Goal: Contribute content

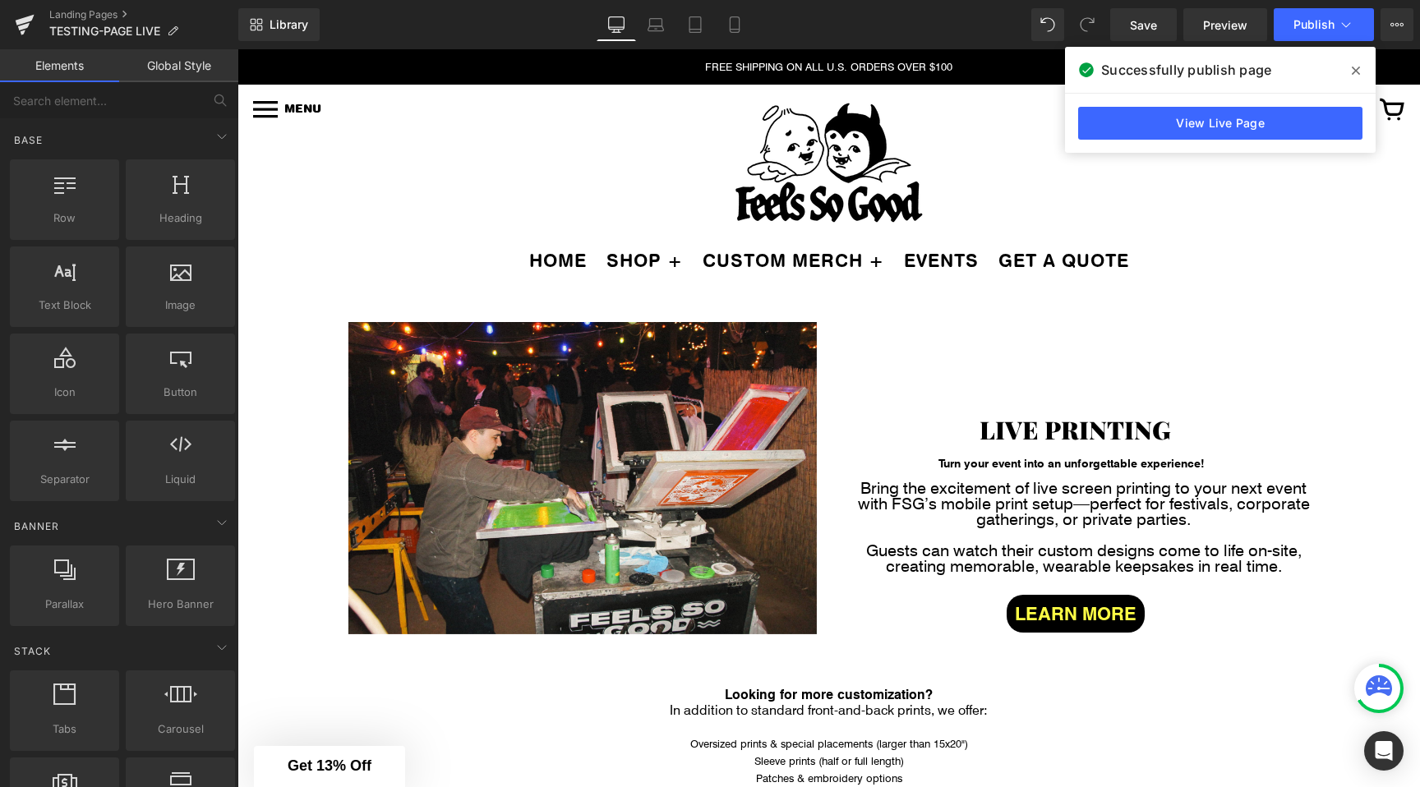
click at [1358, 71] on icon at bounding box center [1356, 70] width 8 height 13
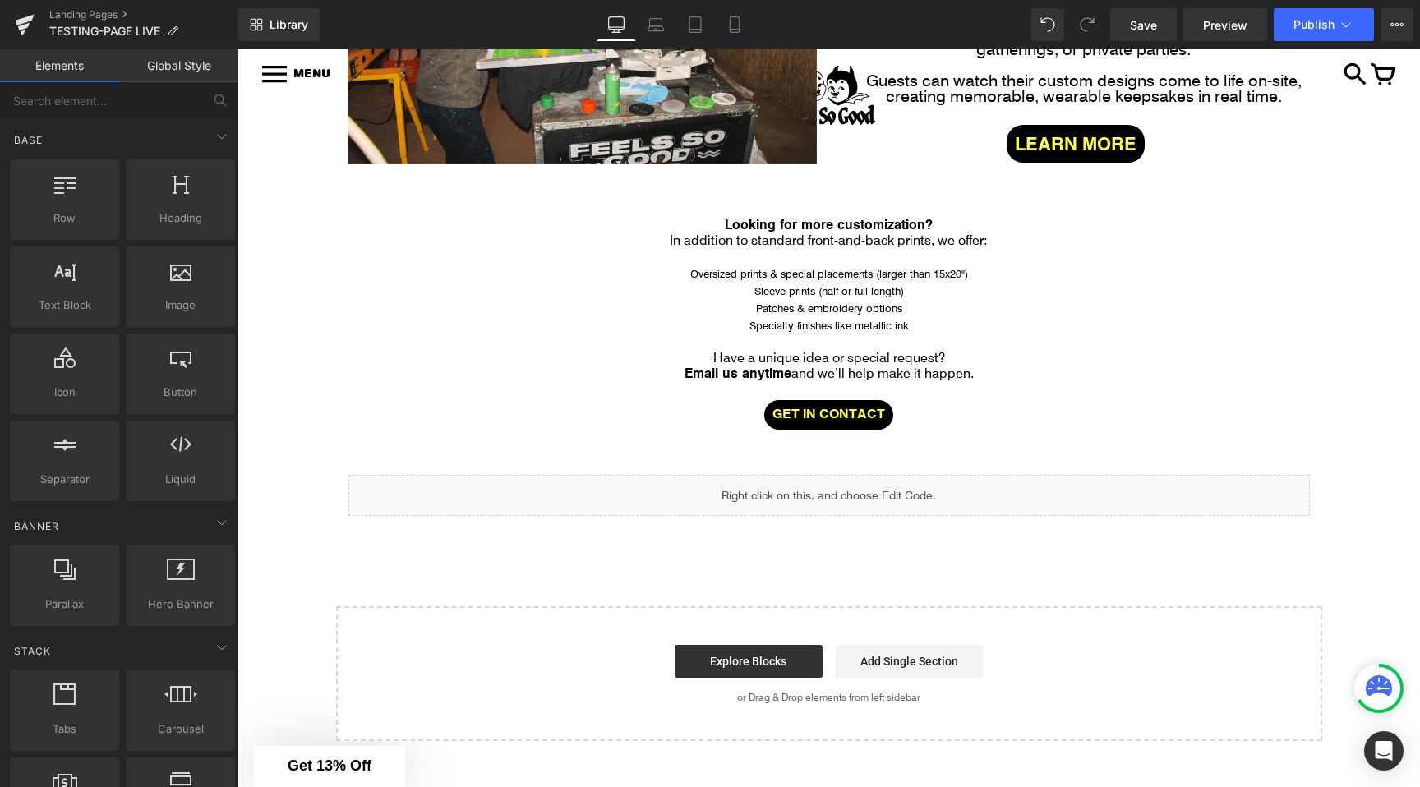
scroll to position [480, 0]
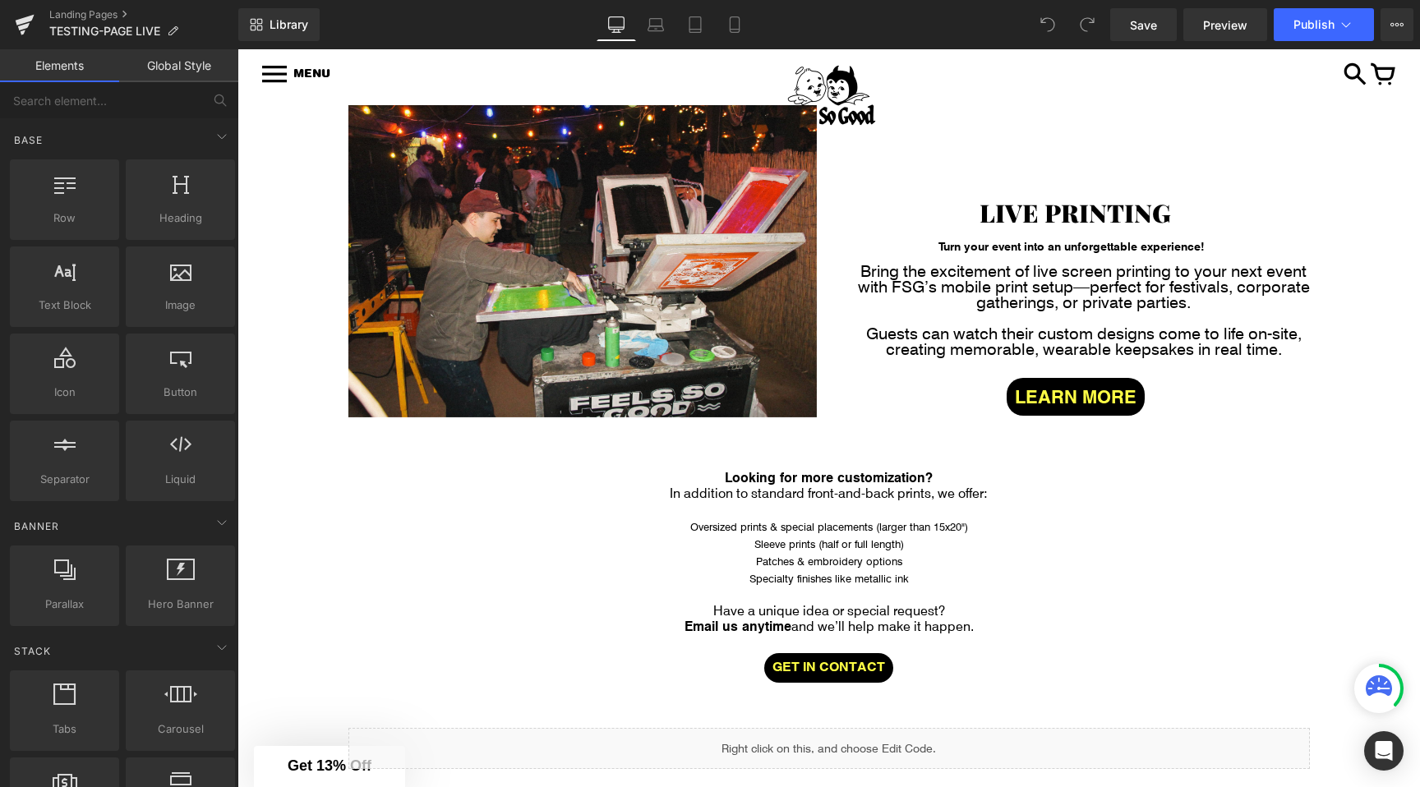
scroll to position [237, 0]
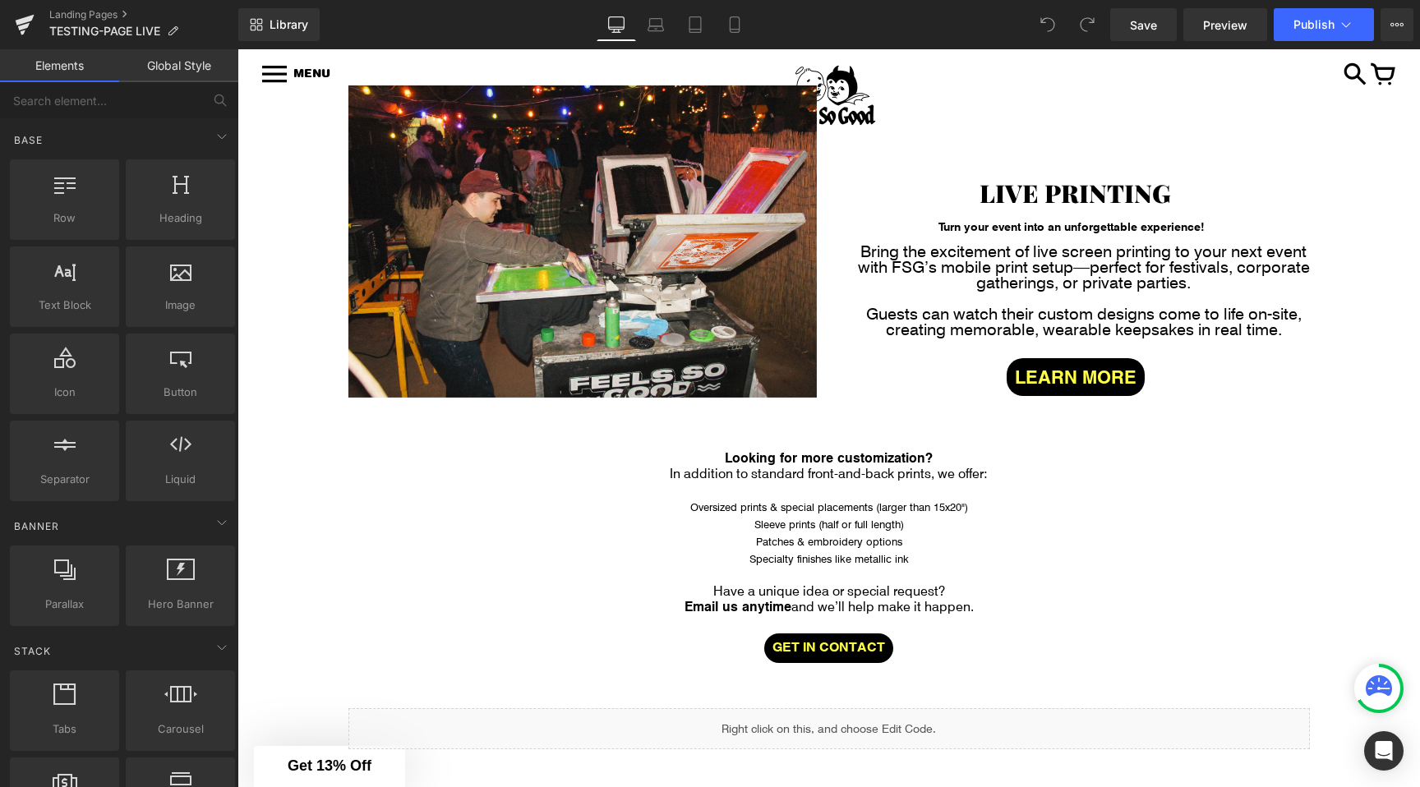
click at [828, 554] on span "Specialty finishes like metallic ink" at bounding box center [828, 558] width 159 height 13
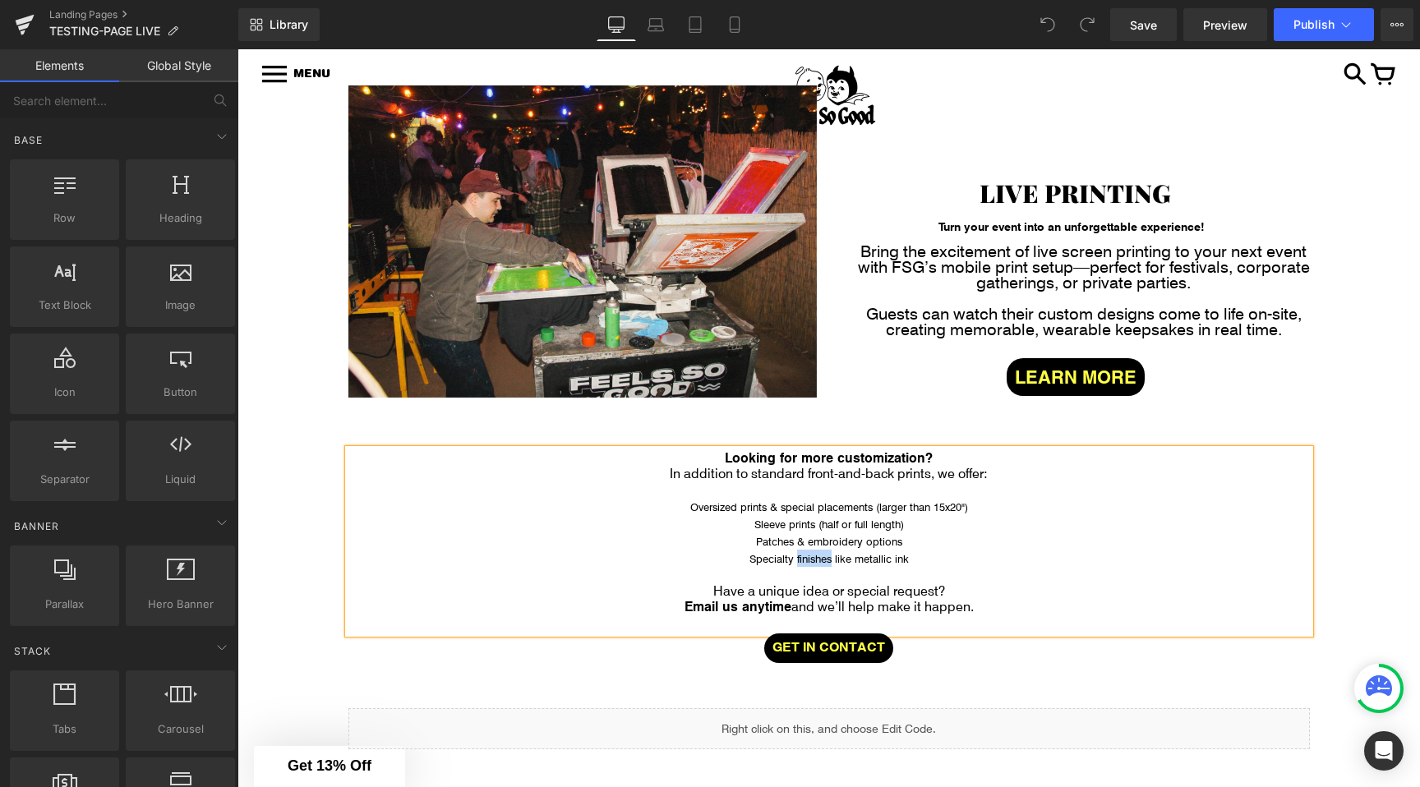
click at [828, 554] on span "Specialty finishes like metallic ink" at bounding box center [828, 558] width 159 height 13
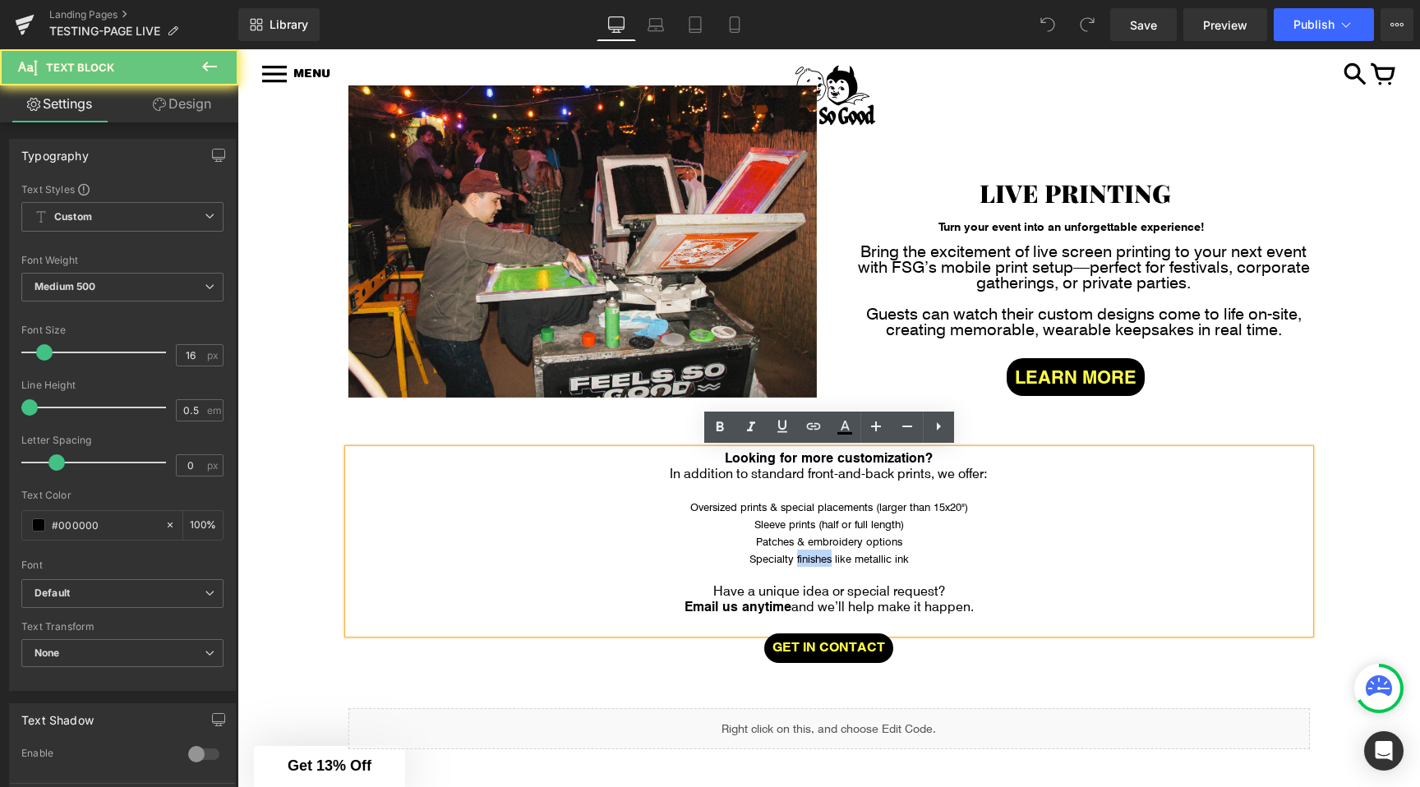
click at [804, 554] on span "Specialty finishes like metallic ink" at bounding box center [828, 558] width 159 height 13
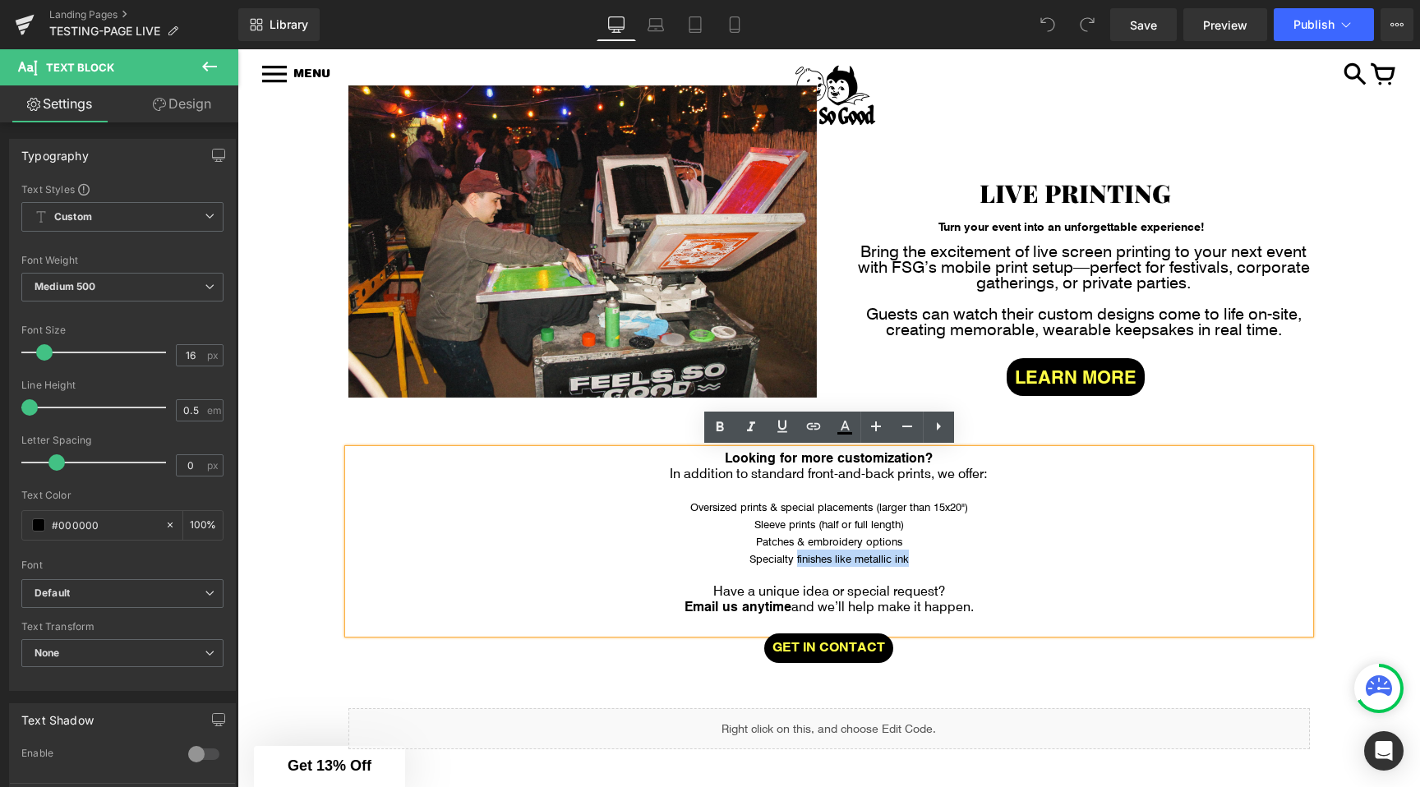
drag, startPoint x: 804, startPoint y: 554, endPoint x: 896, endPoint y: 555, distance: 92.0
click at [896, 555] on span "Specialty finishes like metallic ink" at bounding box center [828, 558] width 159 height 13
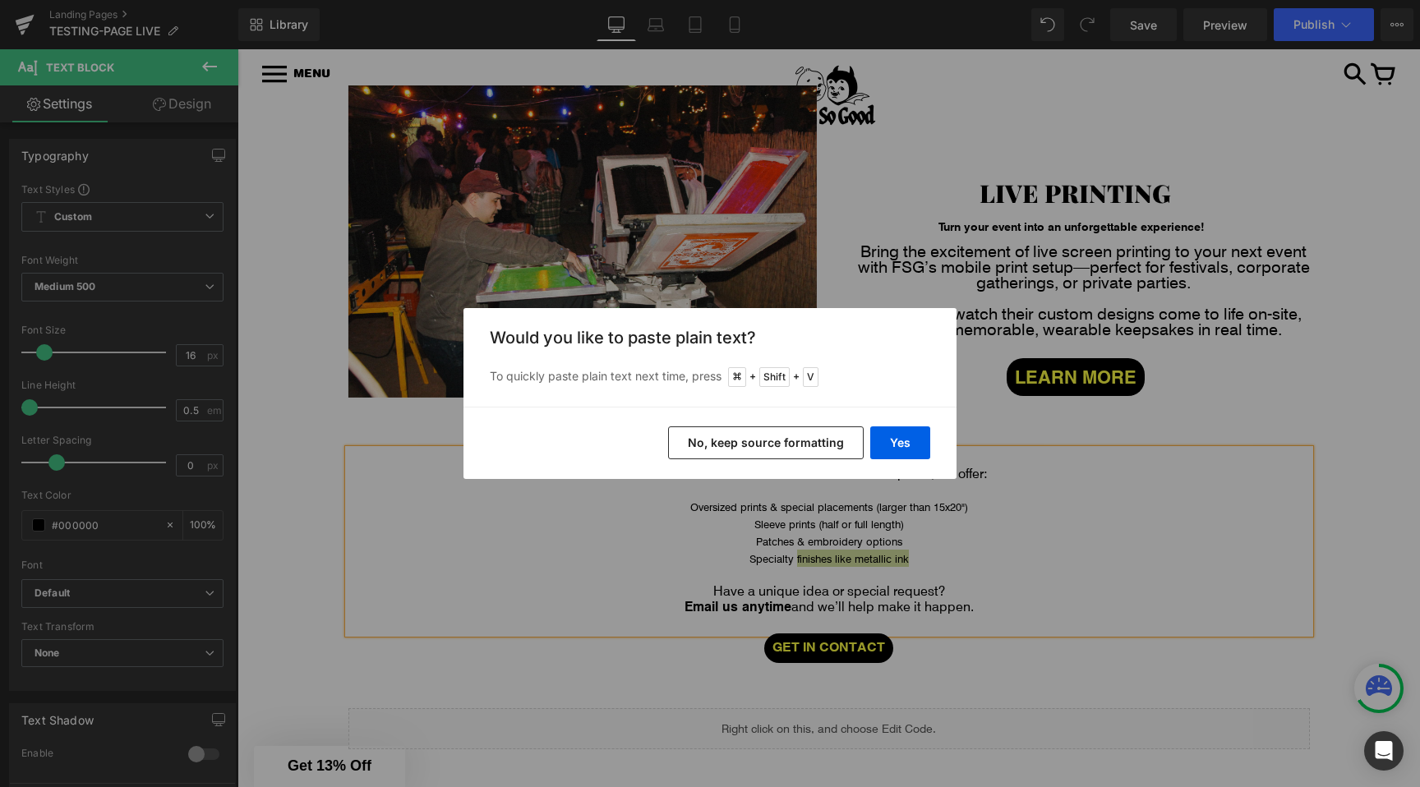
click at [0, 0] on button "No, keep source formatting" at bounding box center [0, 0] width 0 height 0
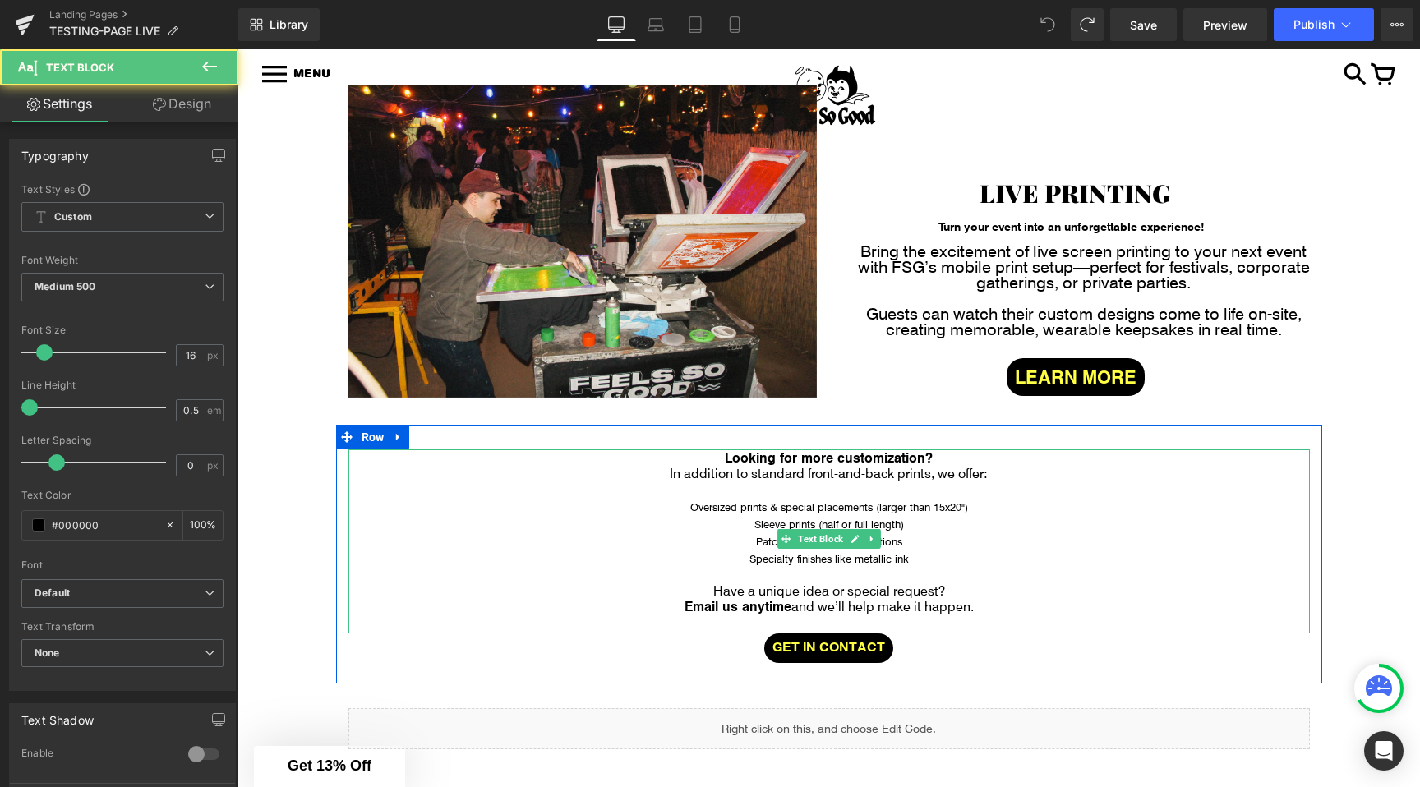
click at [796, 555] on span "Specialty finishes like metallic ink" at bounding box center [828, 558] width 159 height 13
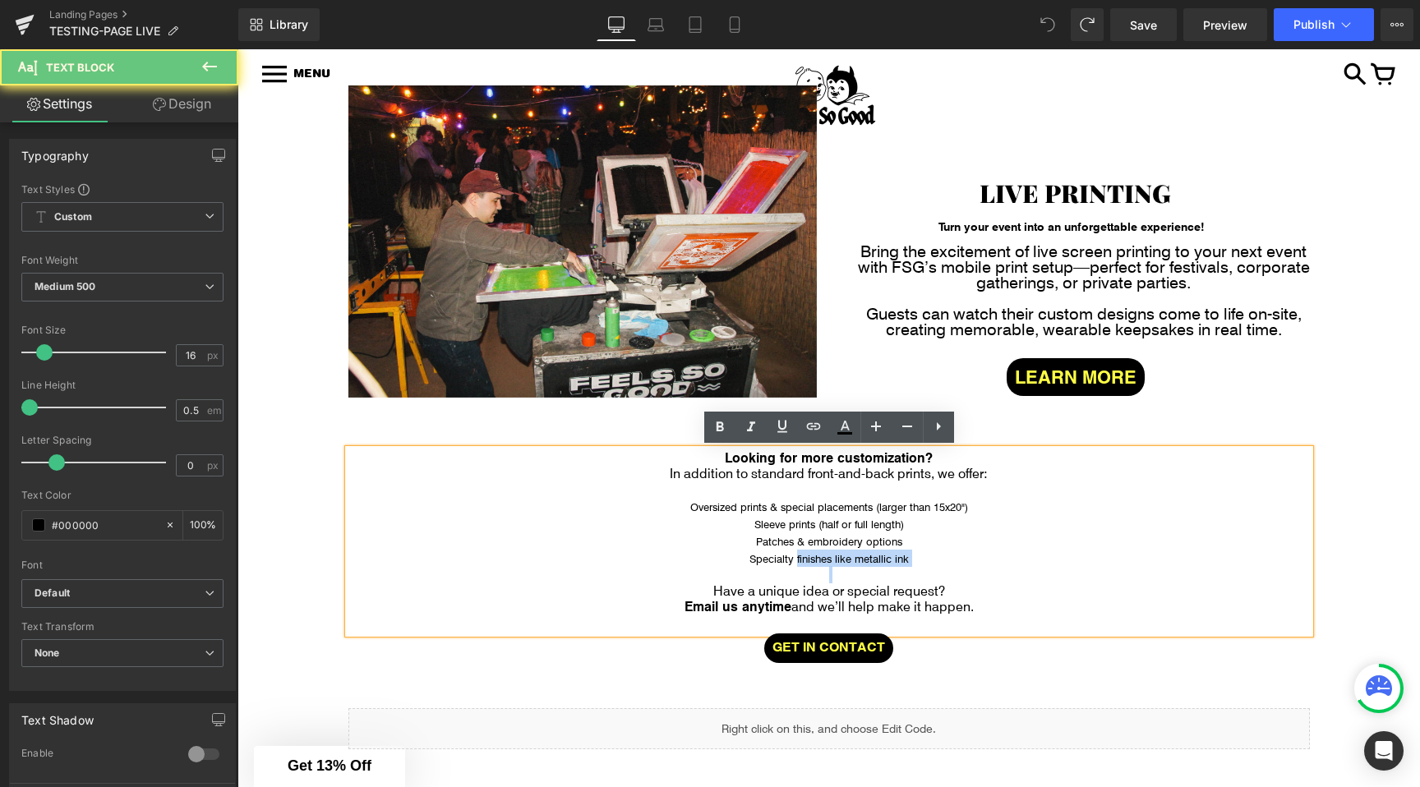
drag, startPoint x: 796, startPoint y: 555, endPoint x: 910, endPoint y: 555, distance: 114.2
click at [910, 555] on p "Specialty finishes like metallic ink" at bounding box center [828, 558] width 961 height 17
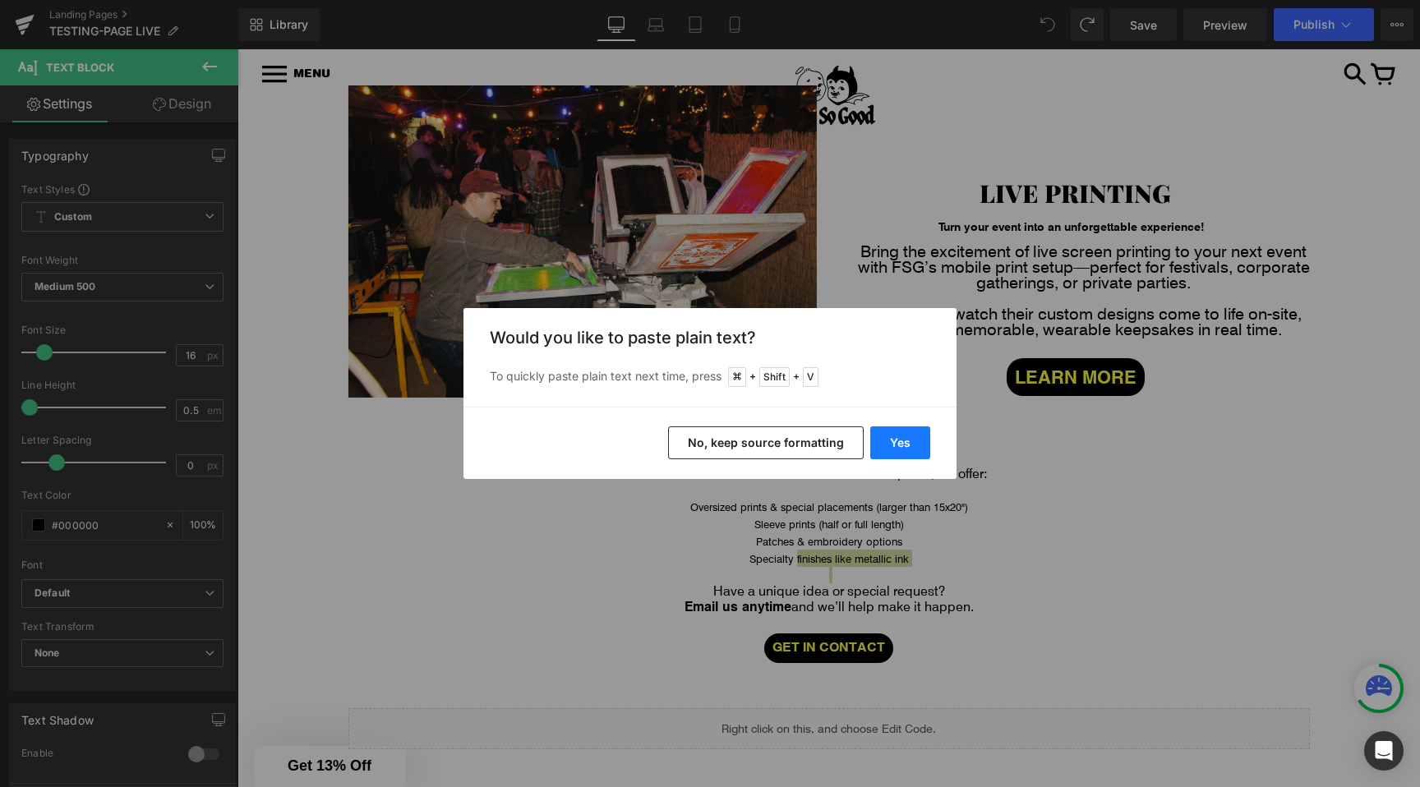
click at [896, 452] on button "Yes" at bounding box center [900, 442] width 60 height 33
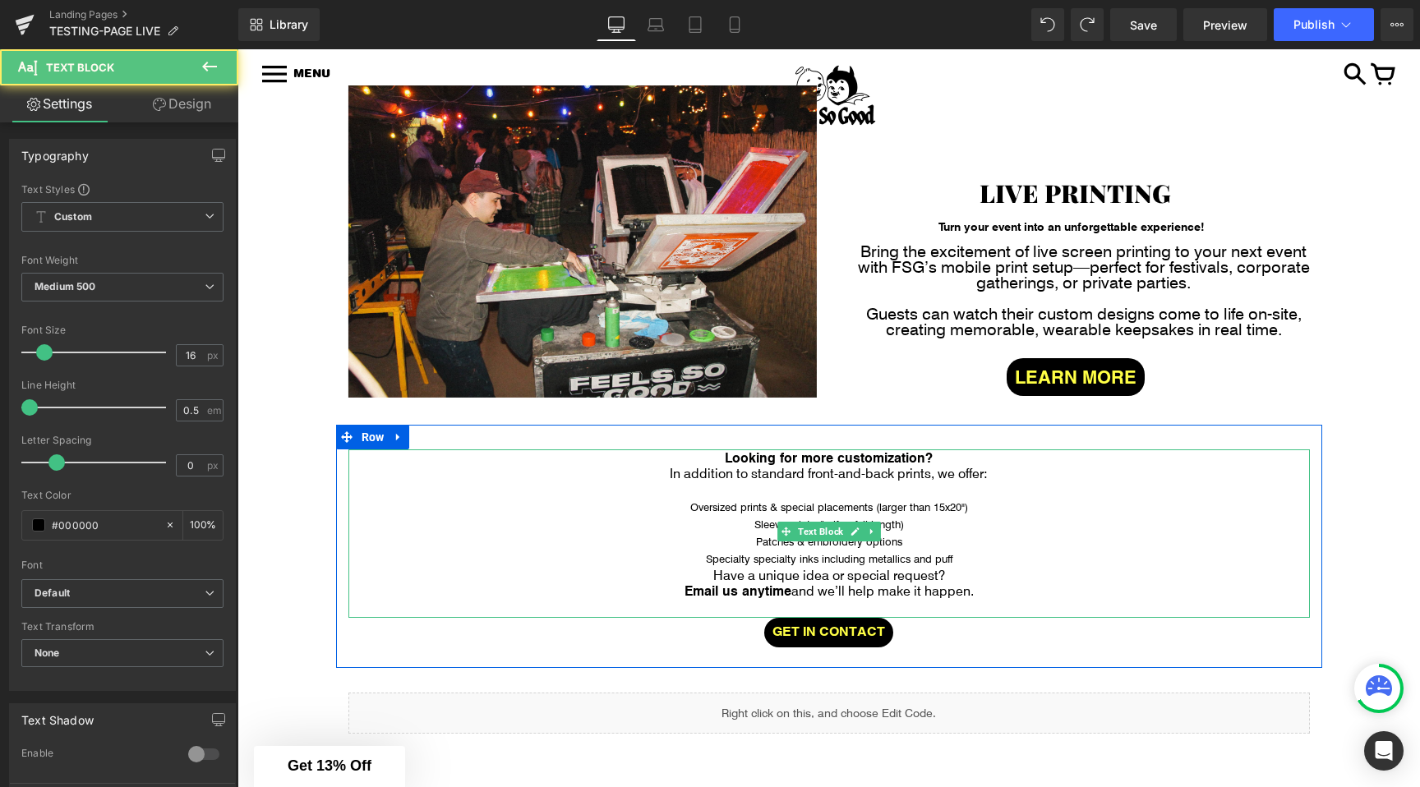
click at [961, 552] on p "Specialty specialty inks including metallics and puff" at bounding box center [828, 558] width 961 height 17
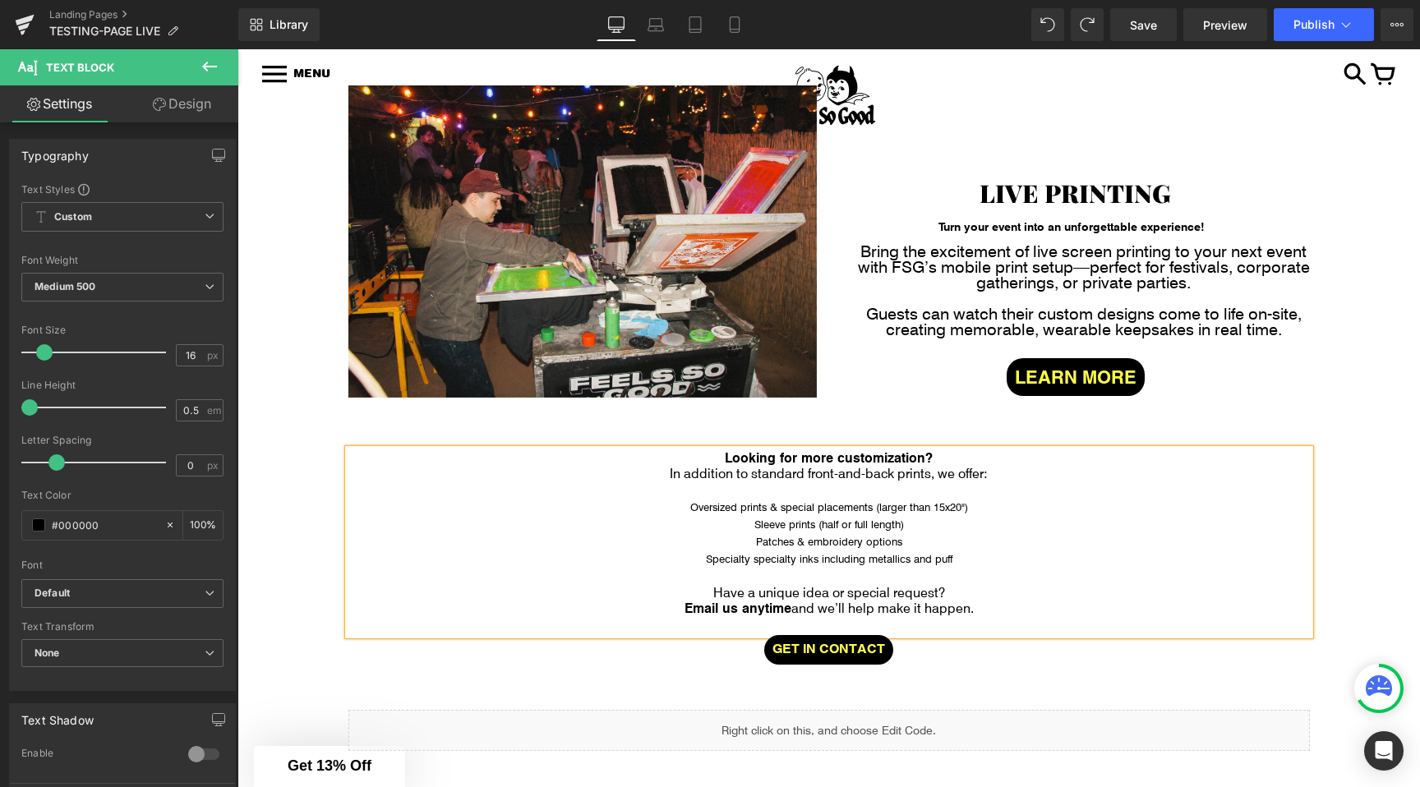
click at [767, 553] on span "Specialty specialty inks including metallics and puff" at bounding box center [829, 558] width 246 height 13
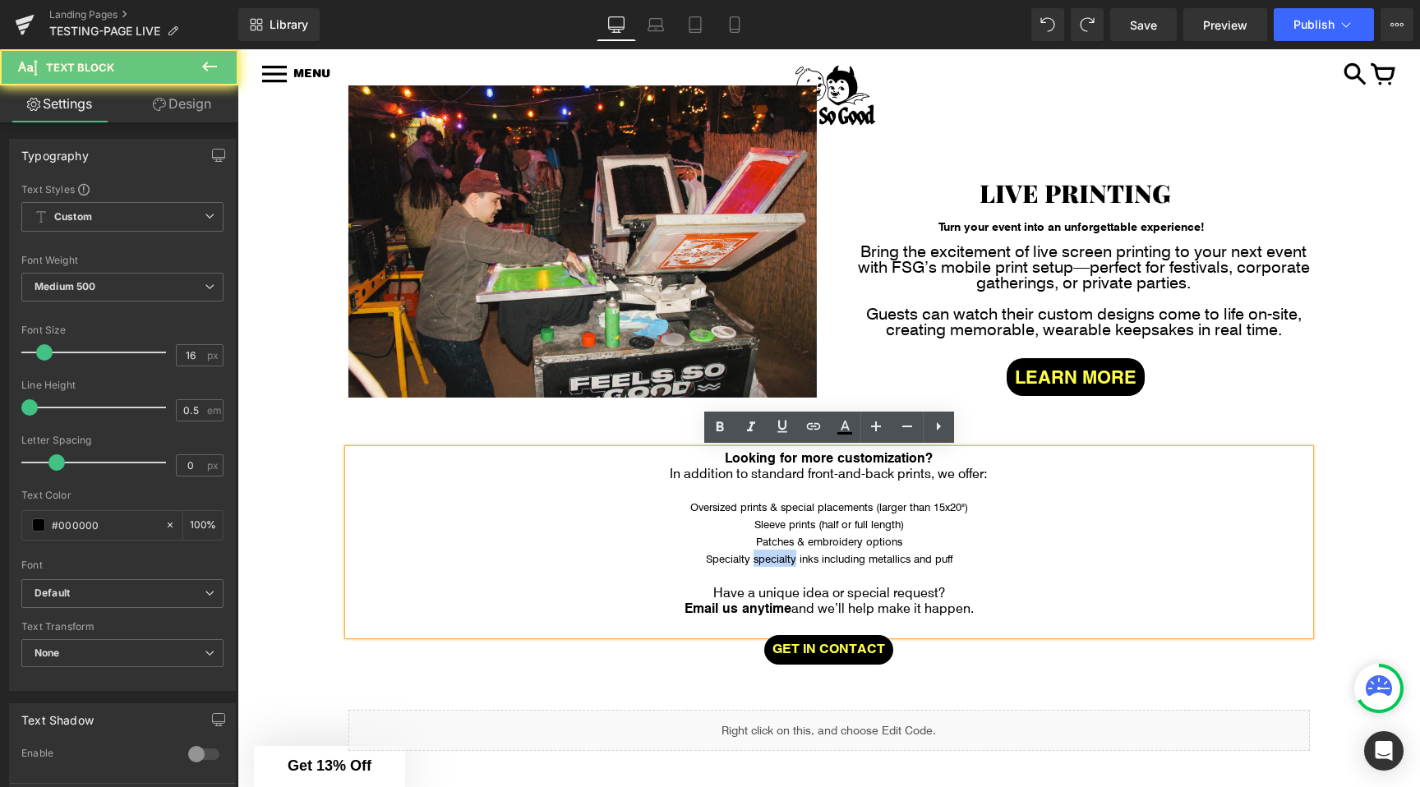
click at [767, 553] on span "Specialty specialty inks including metallics and puff" at bounding box center [829, 558] width 246 height 13
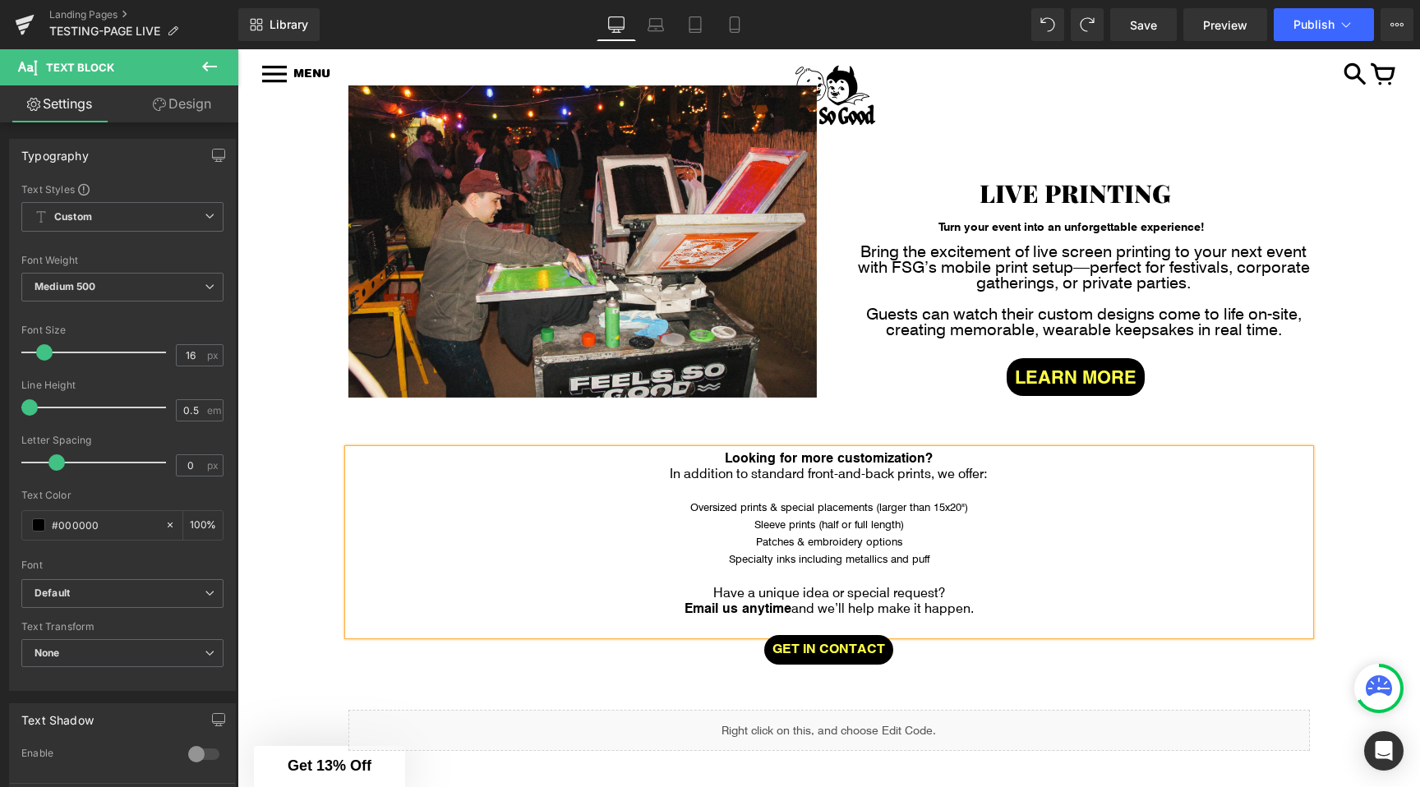
click at [954, 560] on p "Specialty inks including metallics and puff" at bounding box center [828, 558] width 961 height 17
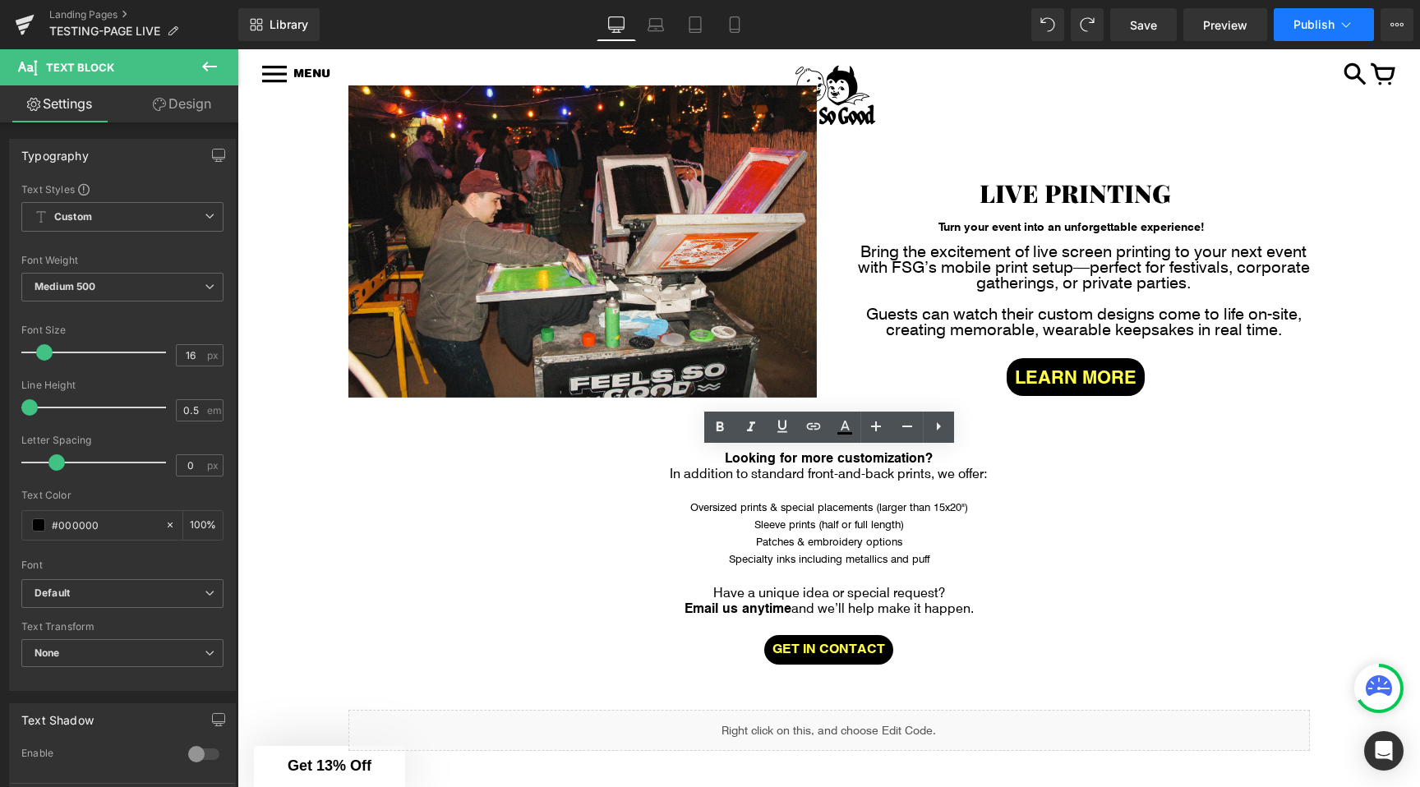
click at [1329, 35] on button "Publish" at bounding box center [1323, 24] width 100 height 33
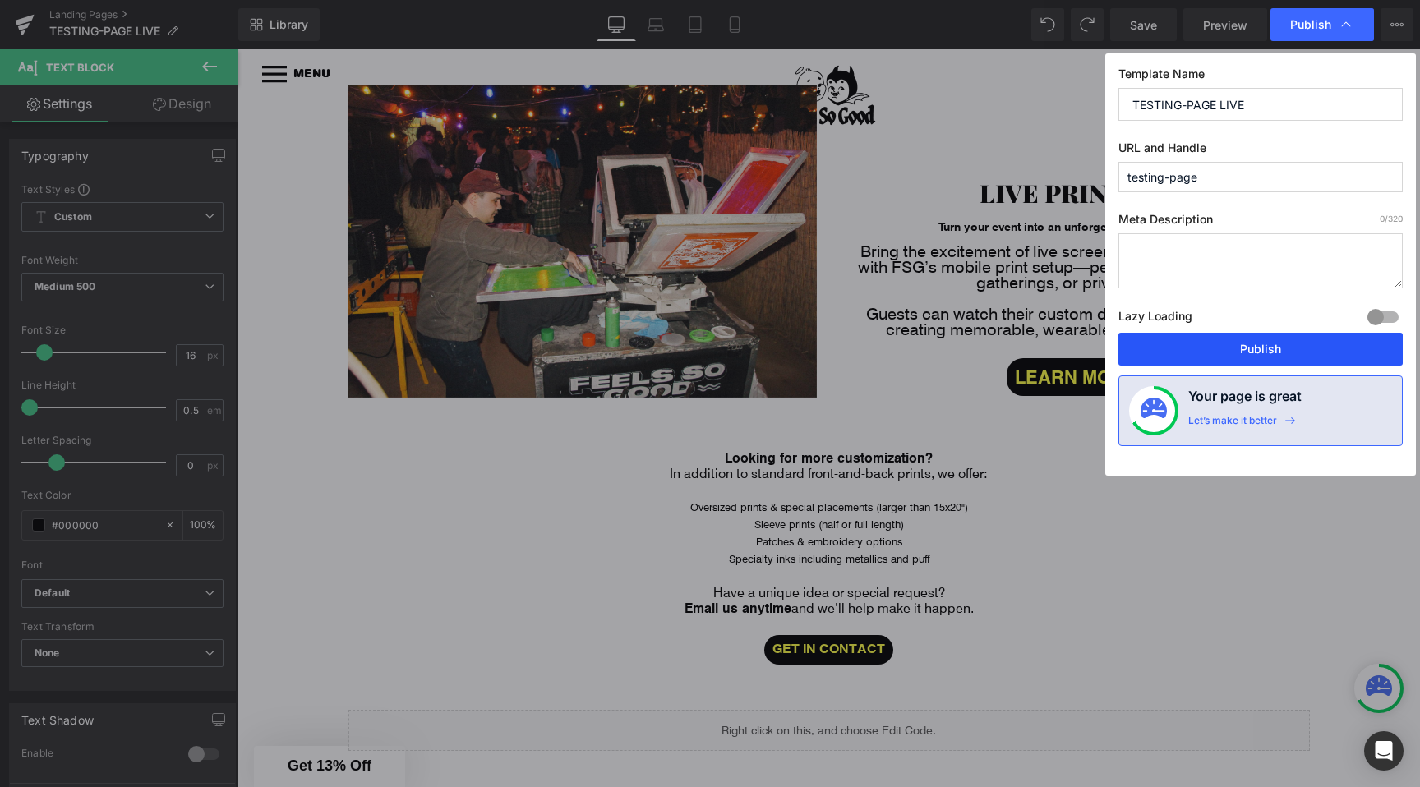
click at [1232, 348] on button "Publish" at bounding box center [1260, 349] width 284 height 33
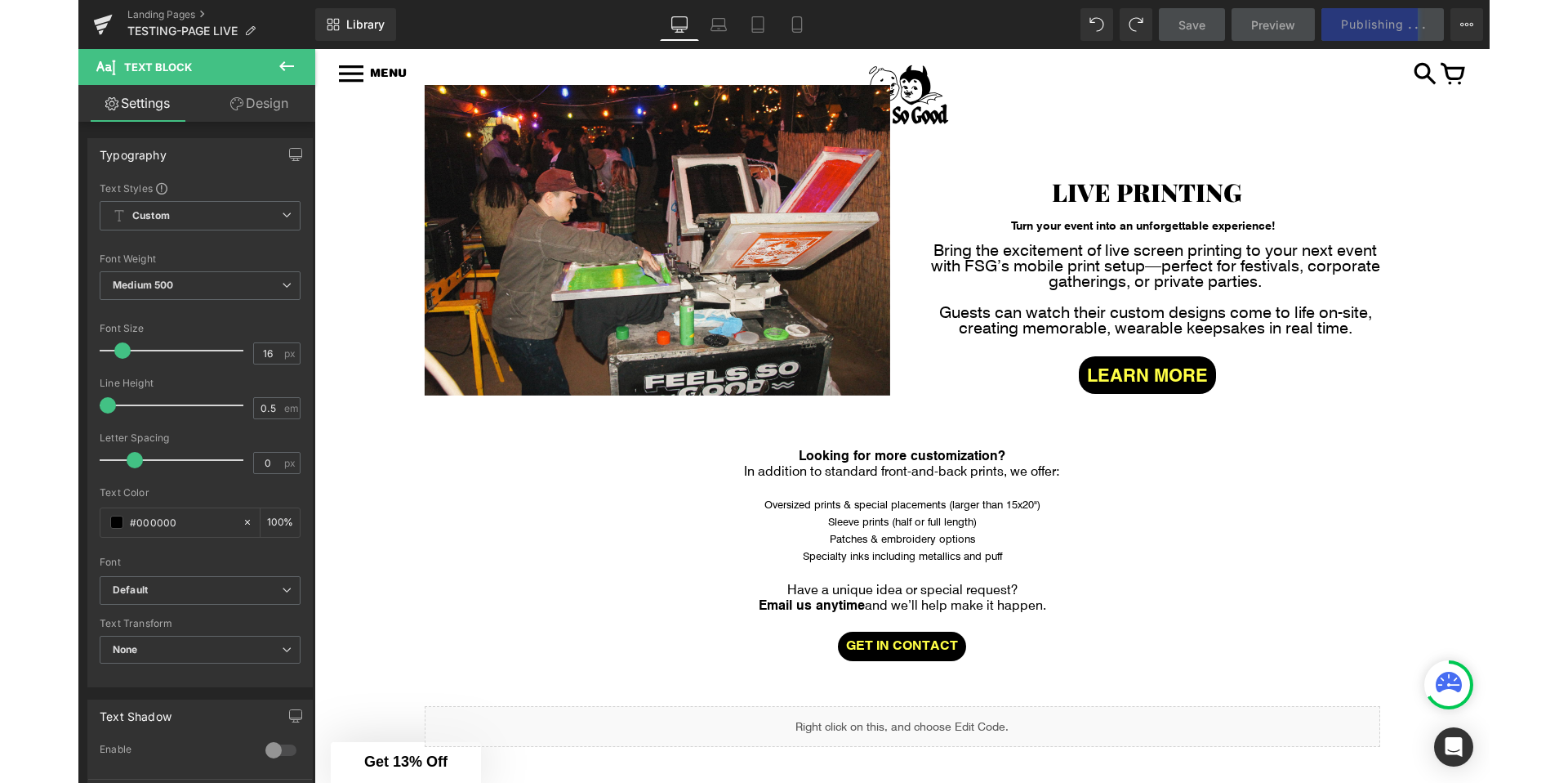
scroll to position [341, 0]
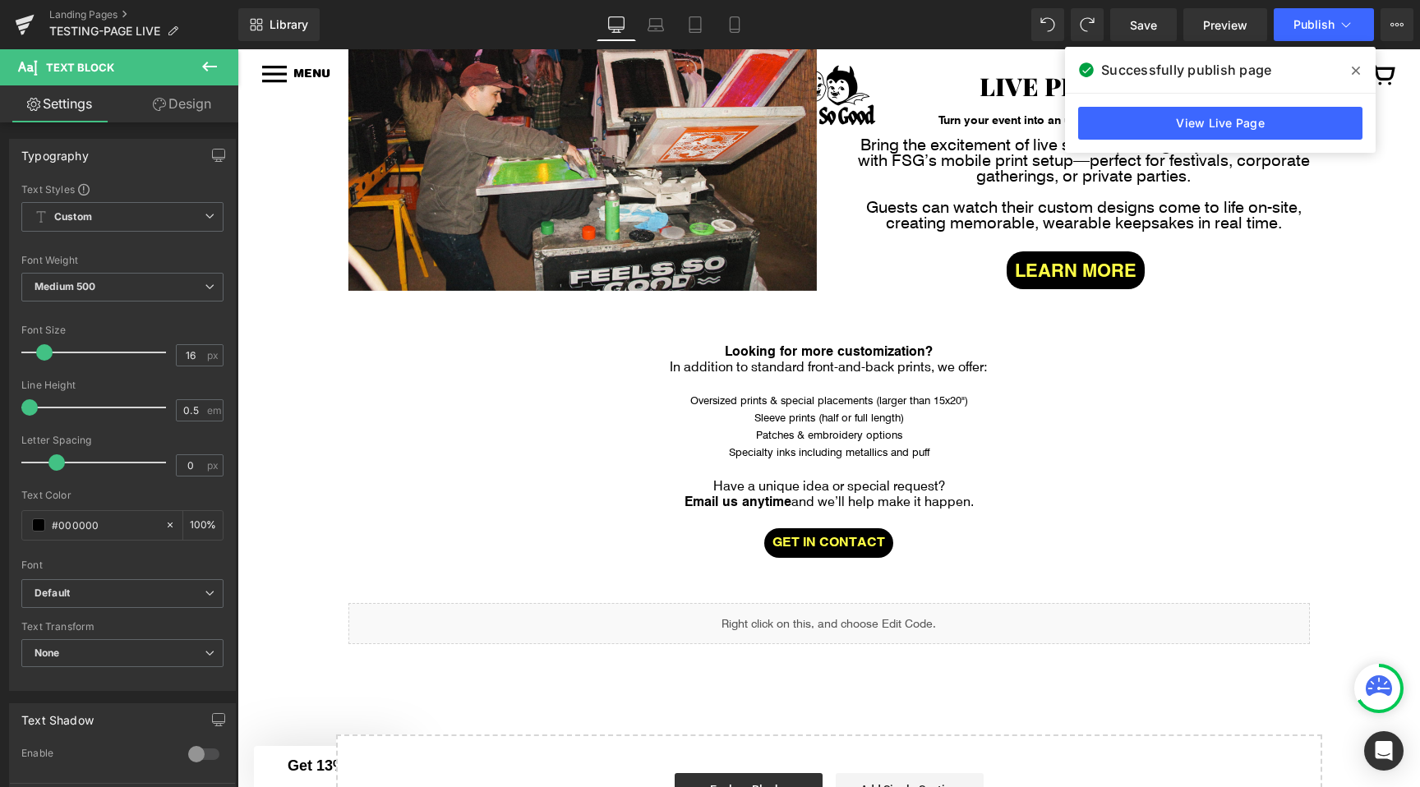
click at [291, 457] on div "Image Row Image Row Image Row LIVE PRINTING Button Turn your event into an unfo…" at bounding box center [828, 411] width 1182 height 915
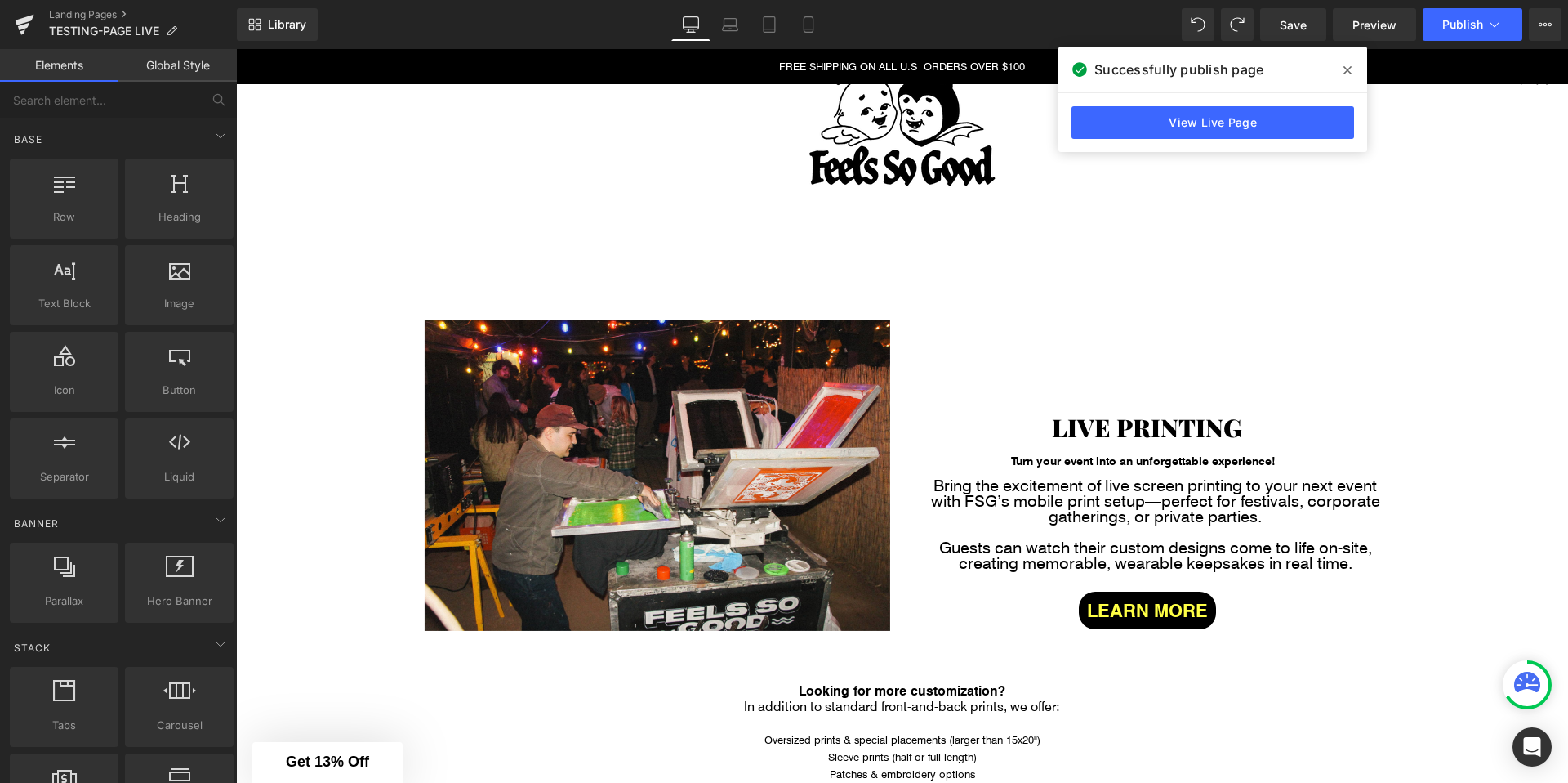
scroll to position [140, 0]
